Goal: Task Accomplishment & Management: Manage account settings

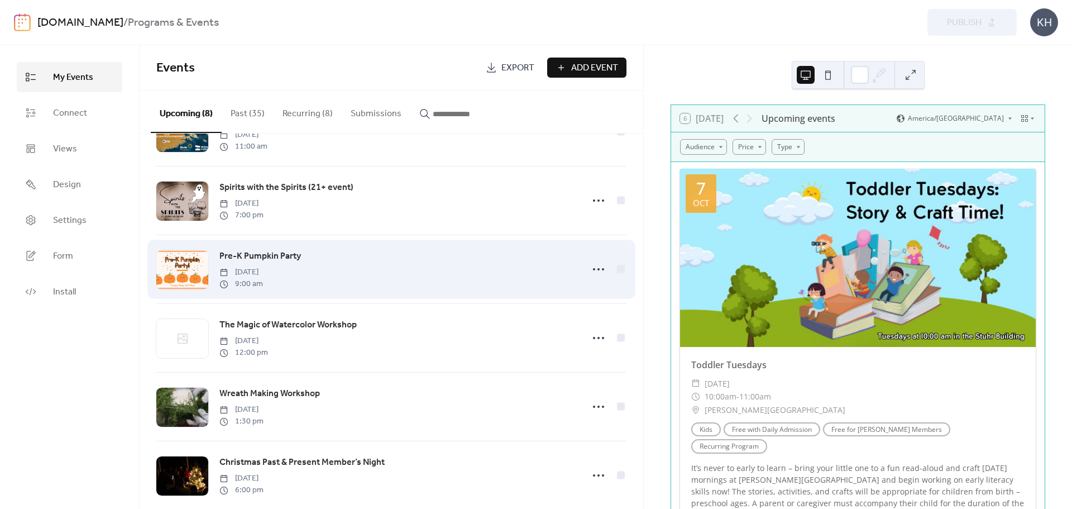
scroll to position [212, 0]
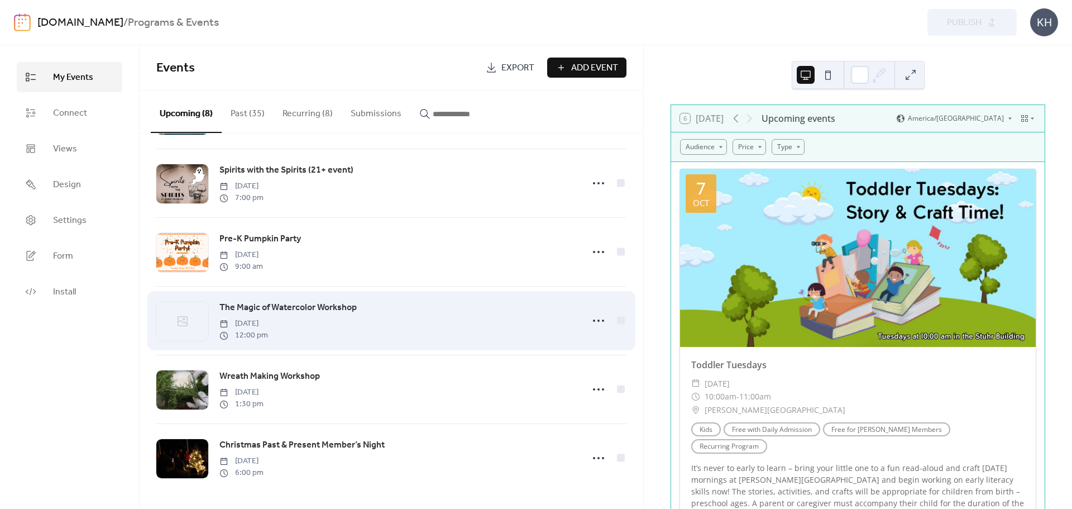
click at [389, 307] on div "The Magic of Watercolor Workshop [DATE] 12:00 pm" at bounding box center [397, 320] width 357 height 40
click at [598, 319] on circle at bounding box center [599, 320] width 2 height 2
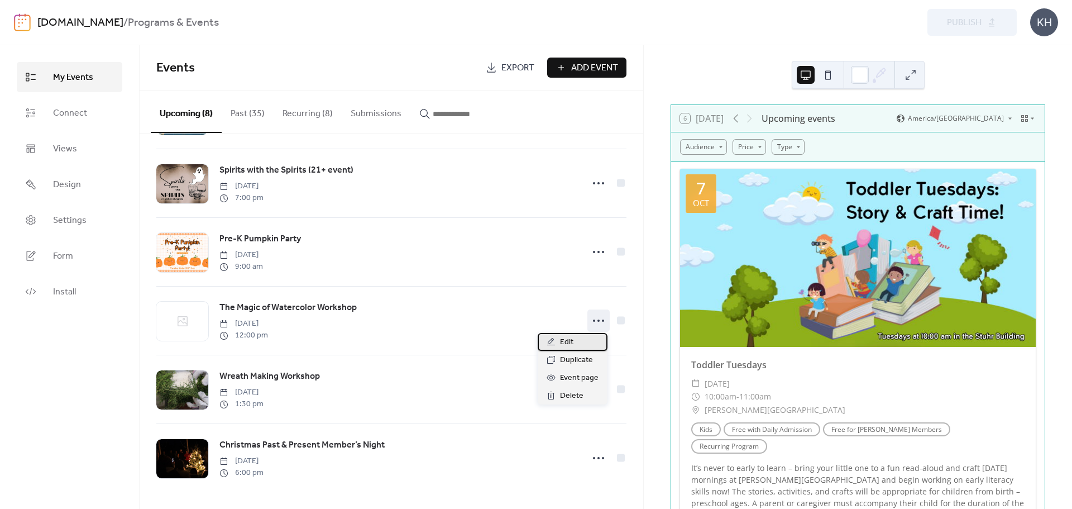
click at [572, 345] on span "Edit" at bounding box center [566, 342] width 13 height 13
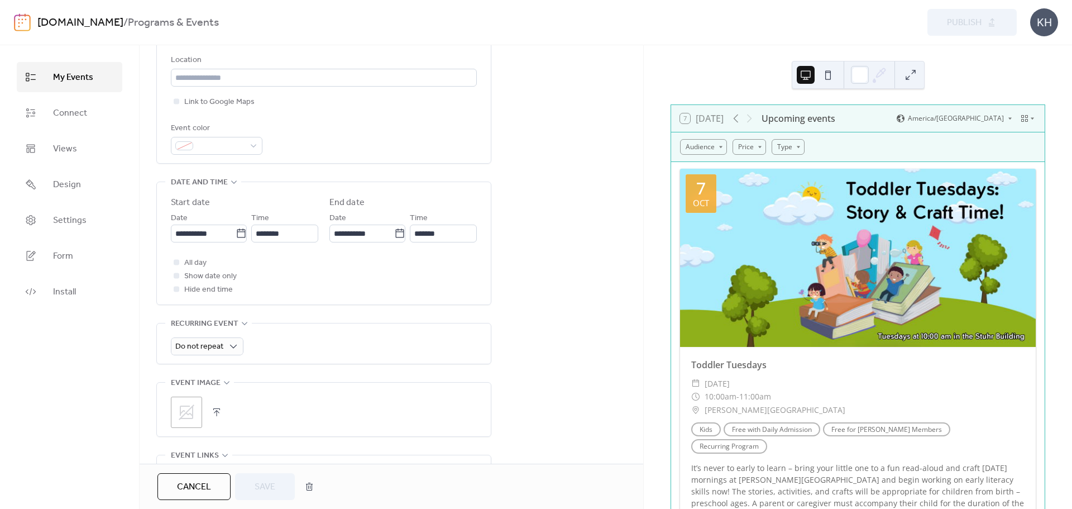
scroll to position [279, 0]
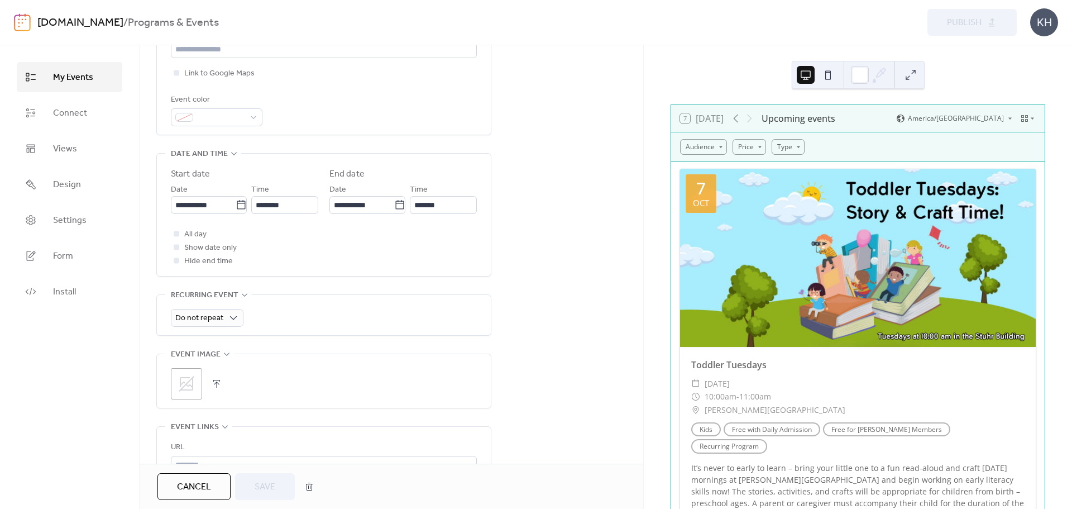
click at [195, 384] on div ";" at bounding box center [186, 383] width 31 height 31
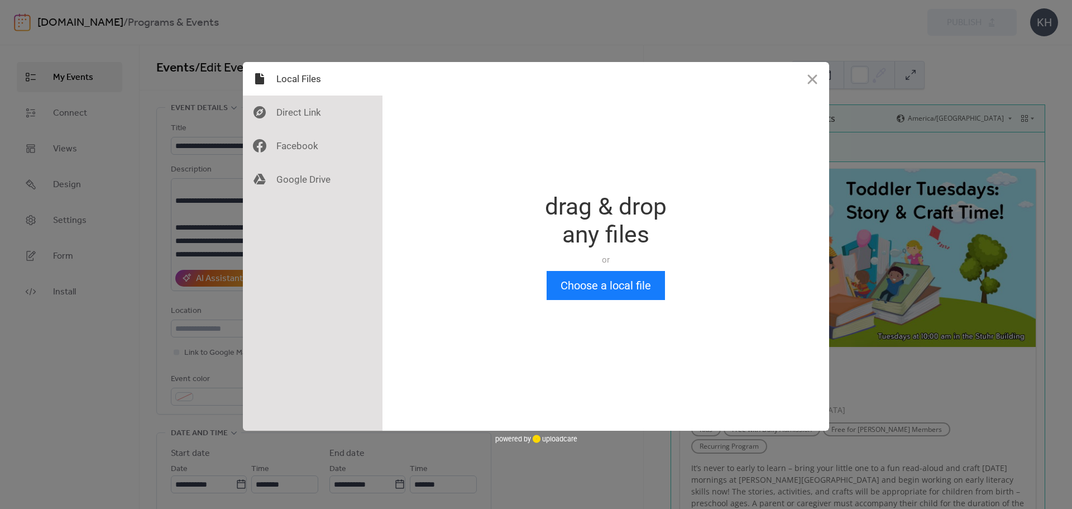
scroll to position [0, 0]
click at [628, 300] on div "Drop a file here drag & drop any files or Upload files from your computer Choos…" at bounding box center [606, 246] width 447 height 369
click at [599, 286] on button "Choose a local file" at bounding box center [606, 285] width 118 height 29
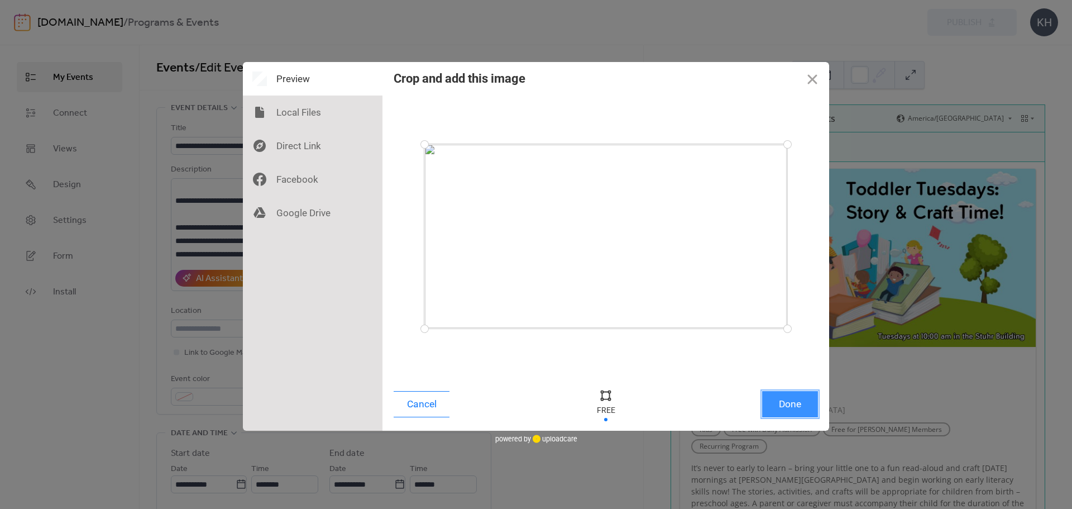
drag, startPoint x: 786, startPoint y: 405, endPoint x: 738, endPoint y: 383, distance: 53.2
click at [786, 404] on button "Done" at bounding box center [790, 404] width 56 height 26
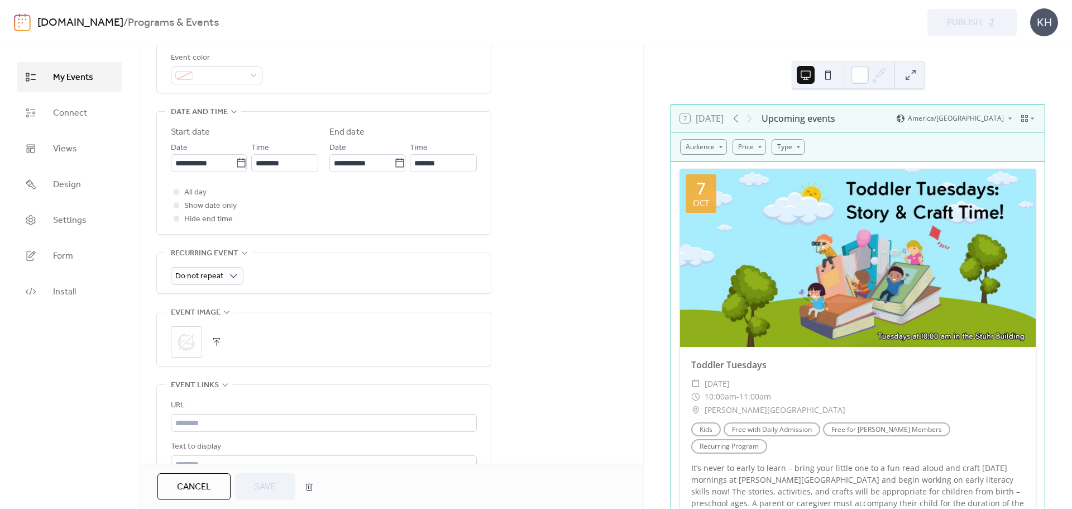
scroll to position [335, 0]
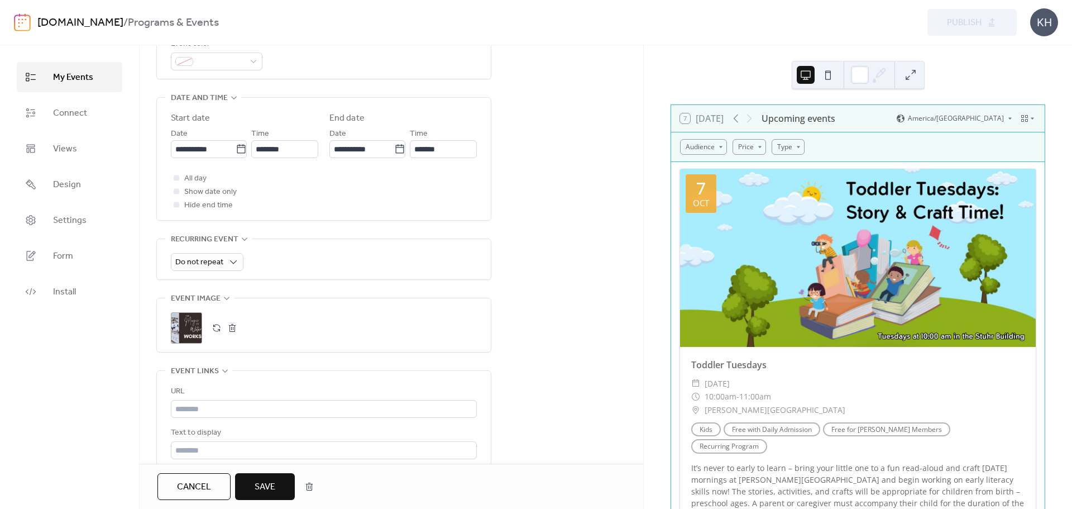
click at [264, 487] on span "Save" at bounding box center [265, 486] width 21 height 13
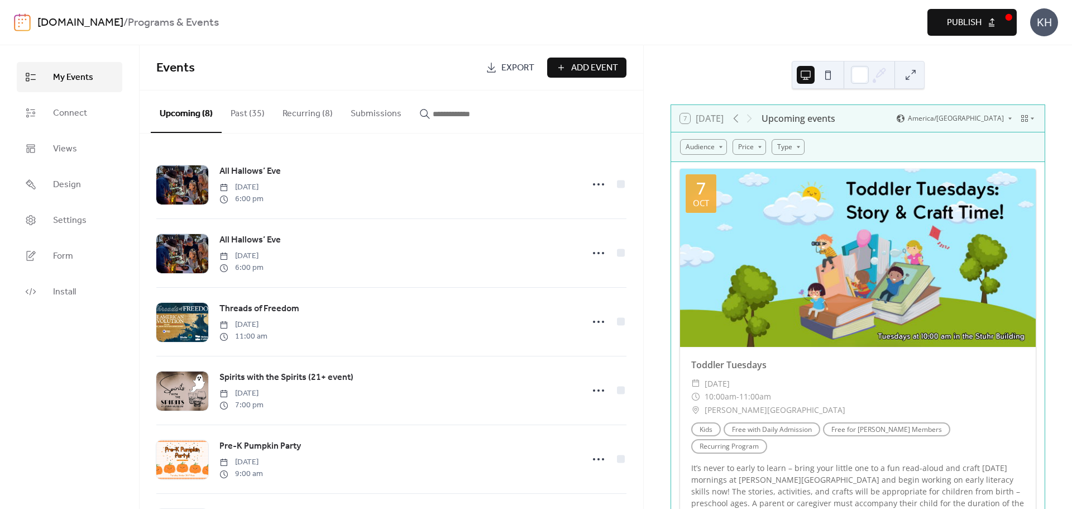
click at [958, 24] on span "Publish" at bounding box center [964, 22] width 35 height 13
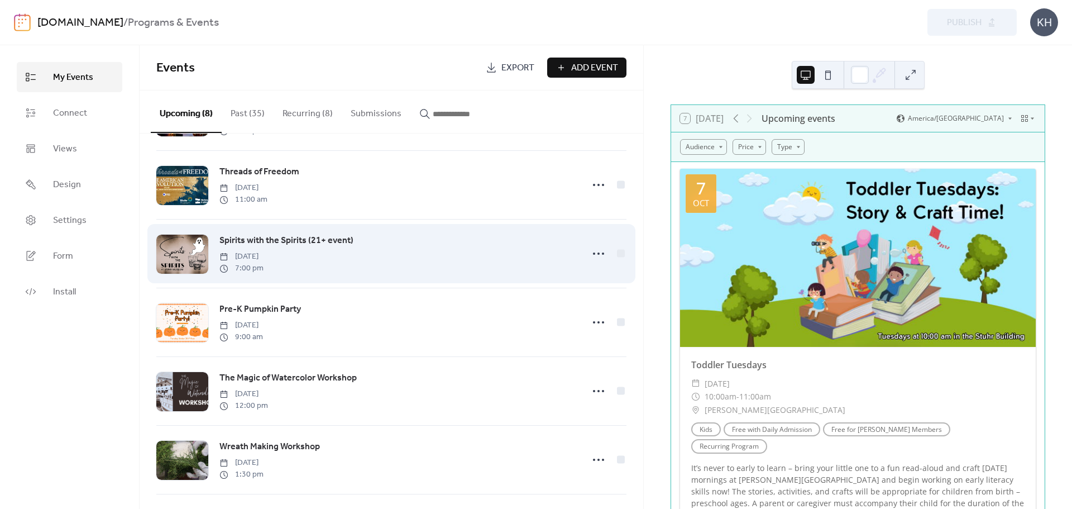
scroll to position [212, 0]
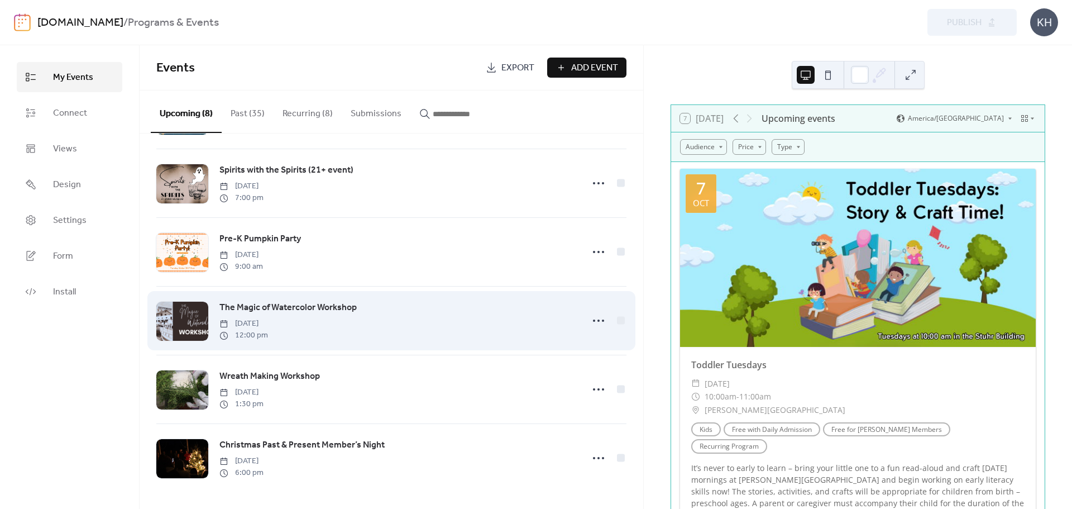
click at [273, 302] on span "The Magic of Watercolor Workshop" at bounding box center [287, 307] width 137 height 13
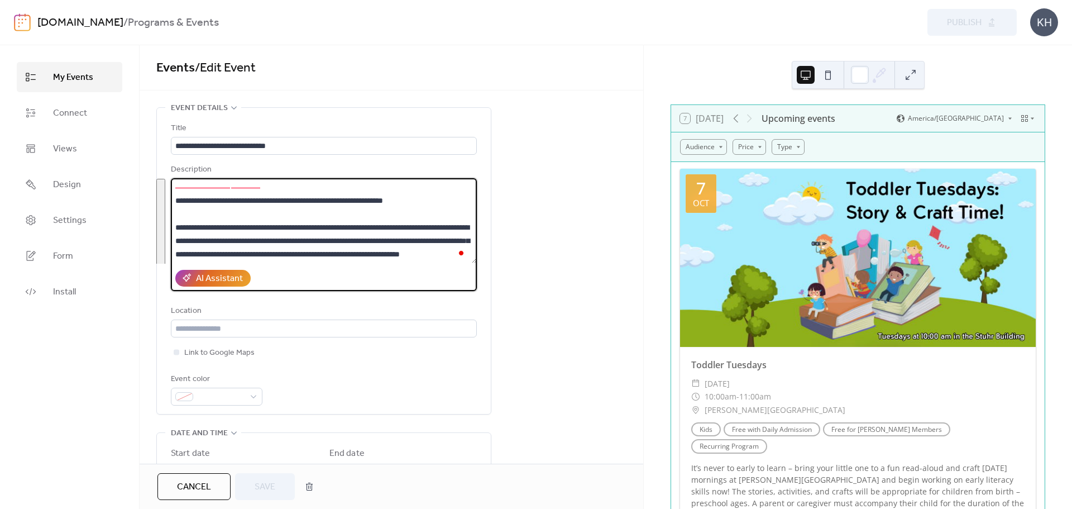
scroll to position [168, 0]
drag, startPoint x: 174, startPoint y: 184, endPoint x: 348, endPoint y: 207, distance: 176.3
click at [348, 207] on textarea "**********" at bounding box center [324, 220] width 306 height 85
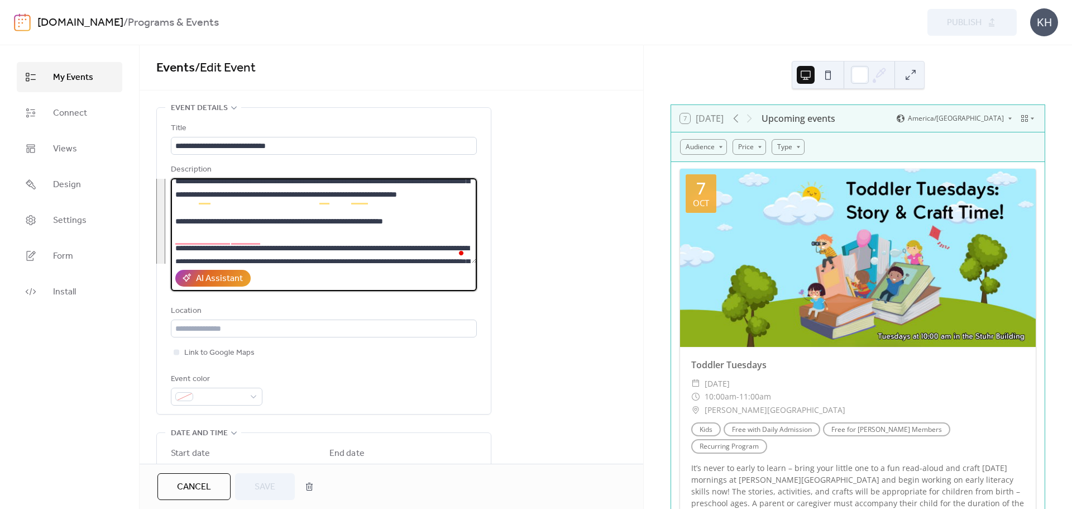
scroll to position [56, 0]
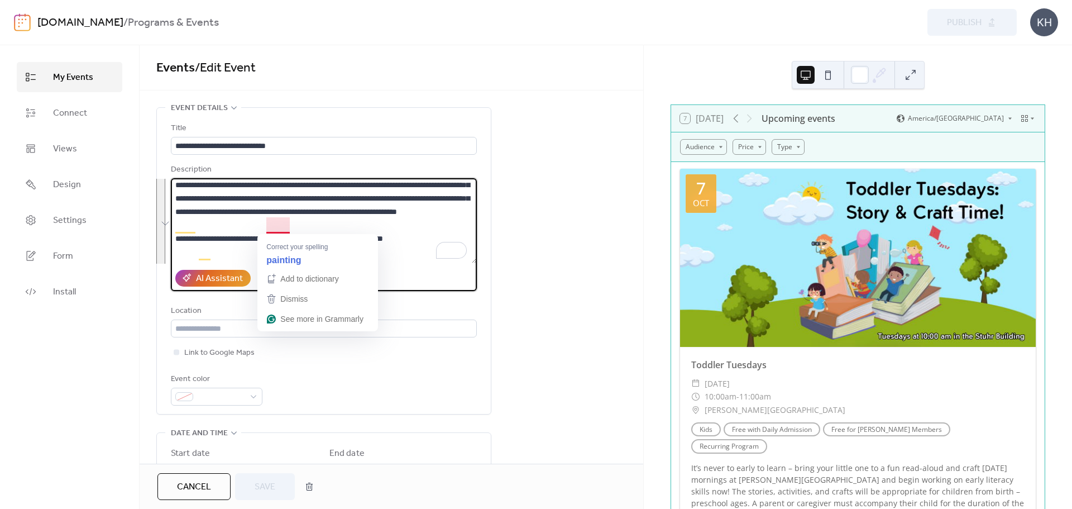
click at [275, 225] on textarea "**********" at bounding box center [324, 220] width 306 height 85
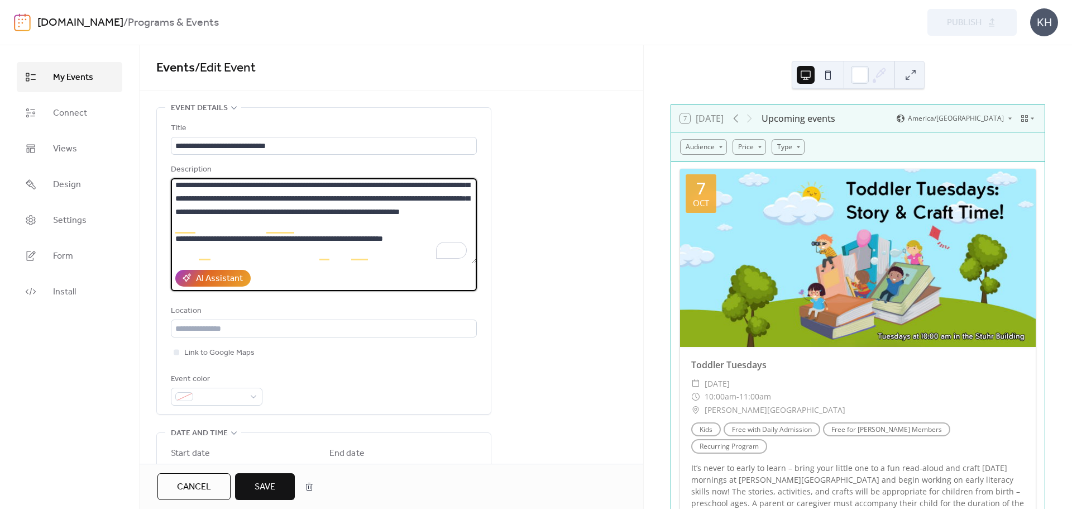
type textarea "**********"
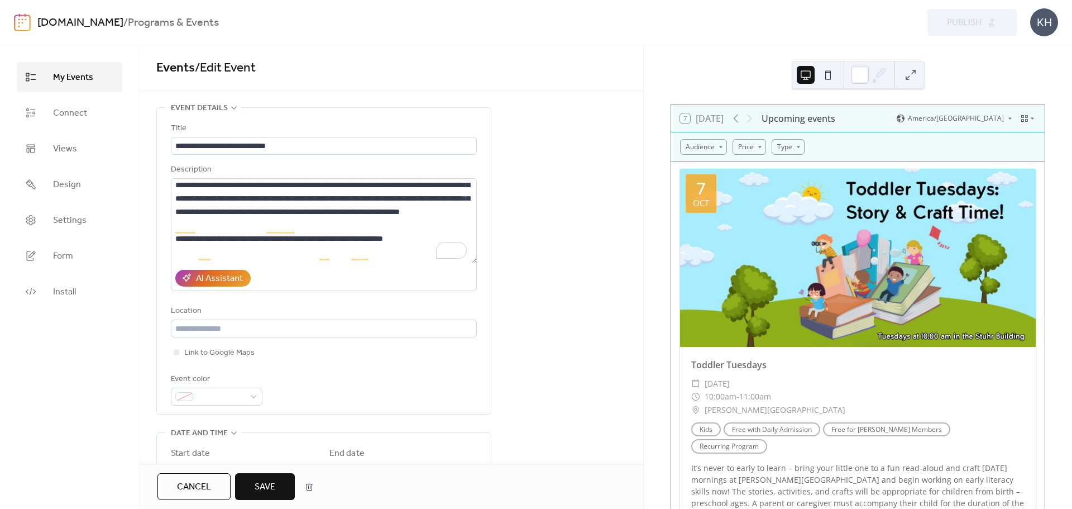
click at [268, 490] on span "Save" at bounding box center [265, 486] width 21 height 13
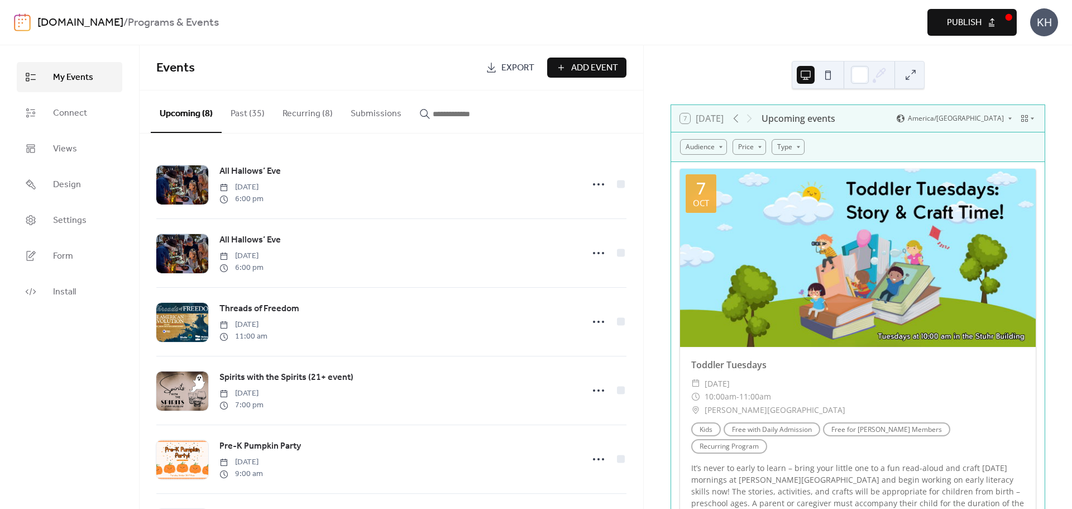
click at [987, 23] on button "Publish" at bounding box center [972, 22] width 89 height 27
